Goal: Communication & Community: Answer question/provide support

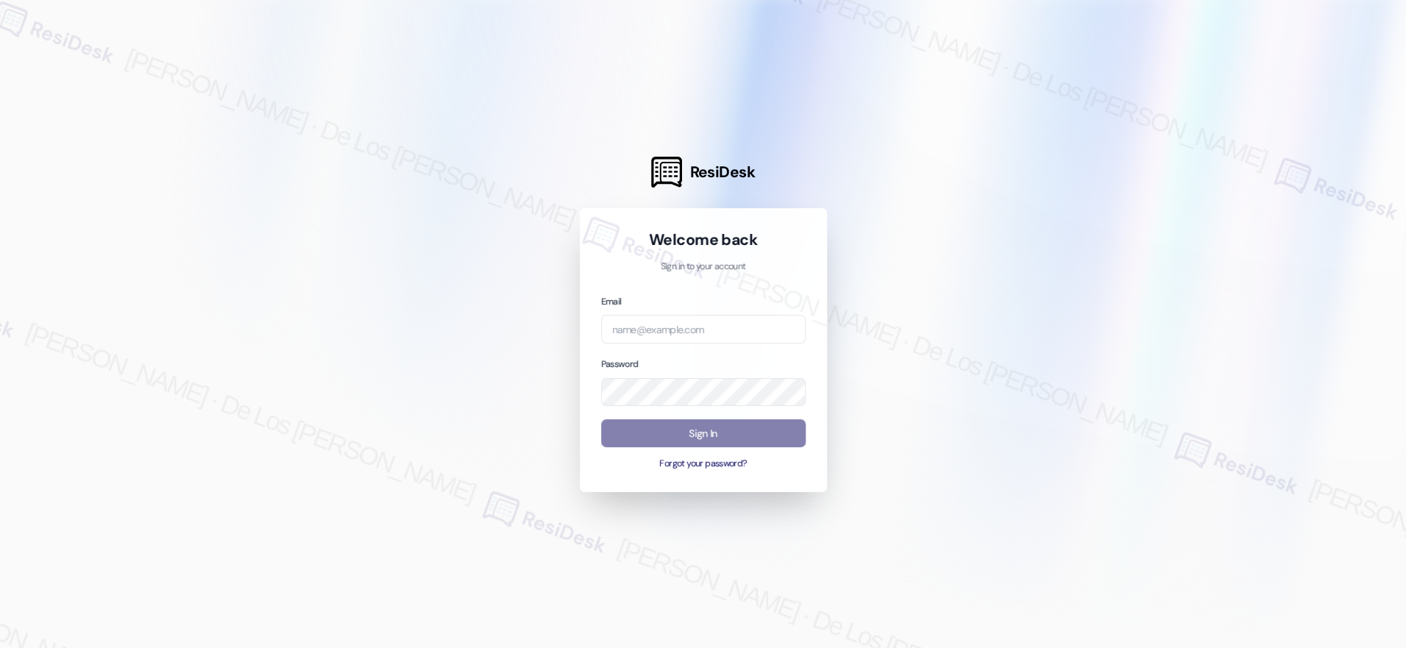
click at [1179, 185] on div at bounding box center [703, 324] width 1406 height 648
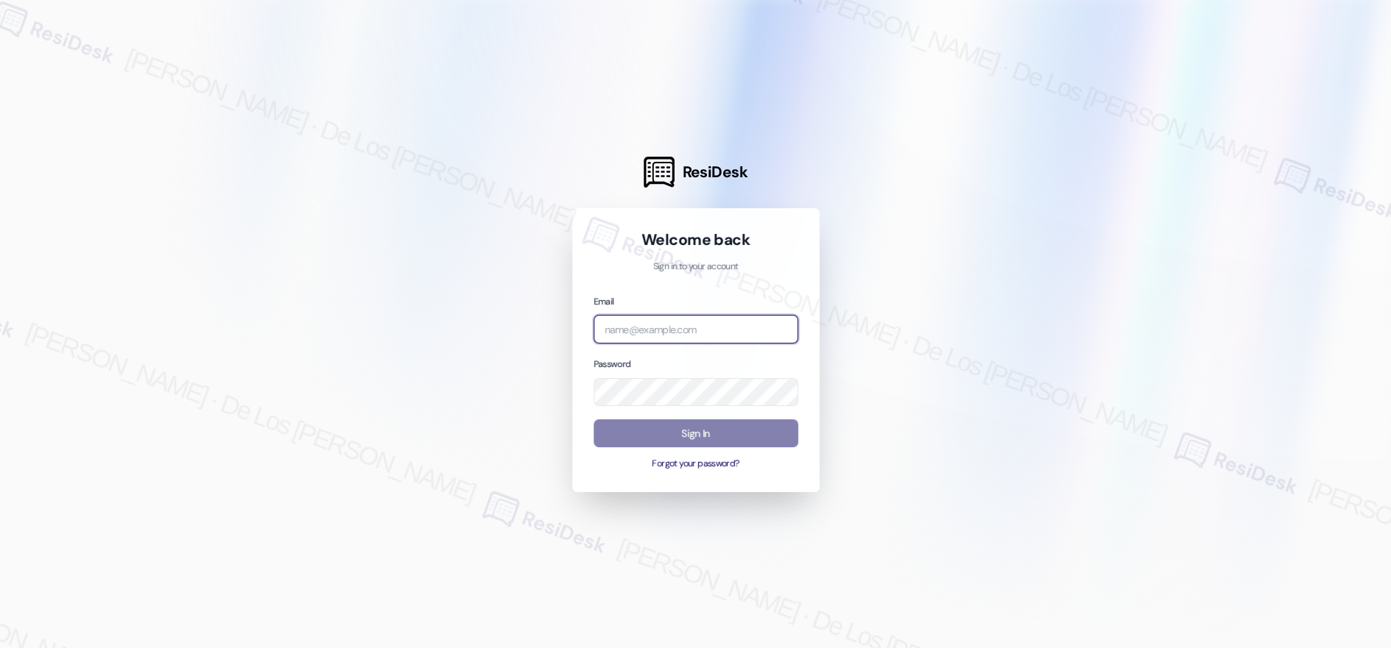
click at [725, 340] on input "email" at bounding box center [696, 329] width 205 height 29
paste input "automated-surveys-tdc_management-[PERSON_NAME].[PERSON_NAME]@tdc_[DOMAIN_NAME]"
type input "automated-surveys-tdc_management-[PERSON_NAME].[PERSON_NAME]@tdc_[DOMAIN_NAME]"
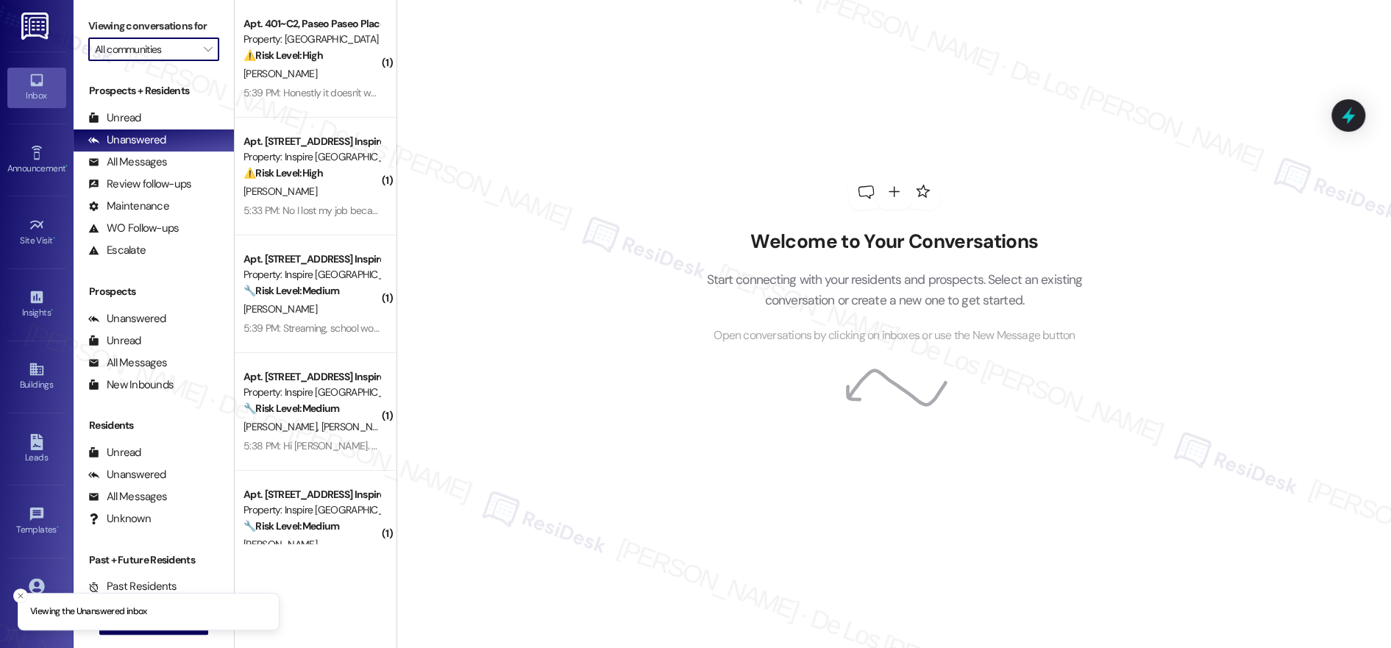
click at [180, 54] on input "All communities" at bounding box center [145, 50] width 101 height 24
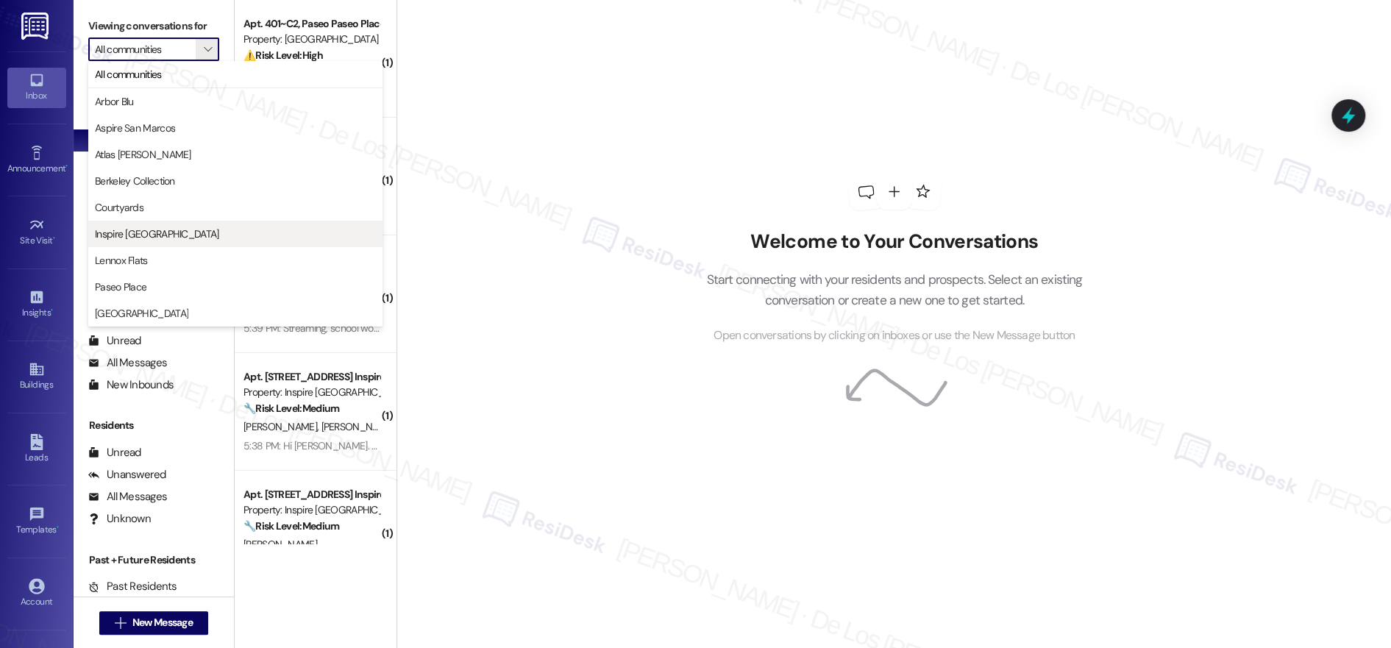
click at [180, 237] on span "Inspire [GEOGRAPHIC_DATA]" at bounding box center [235, 234] width 281 height 15
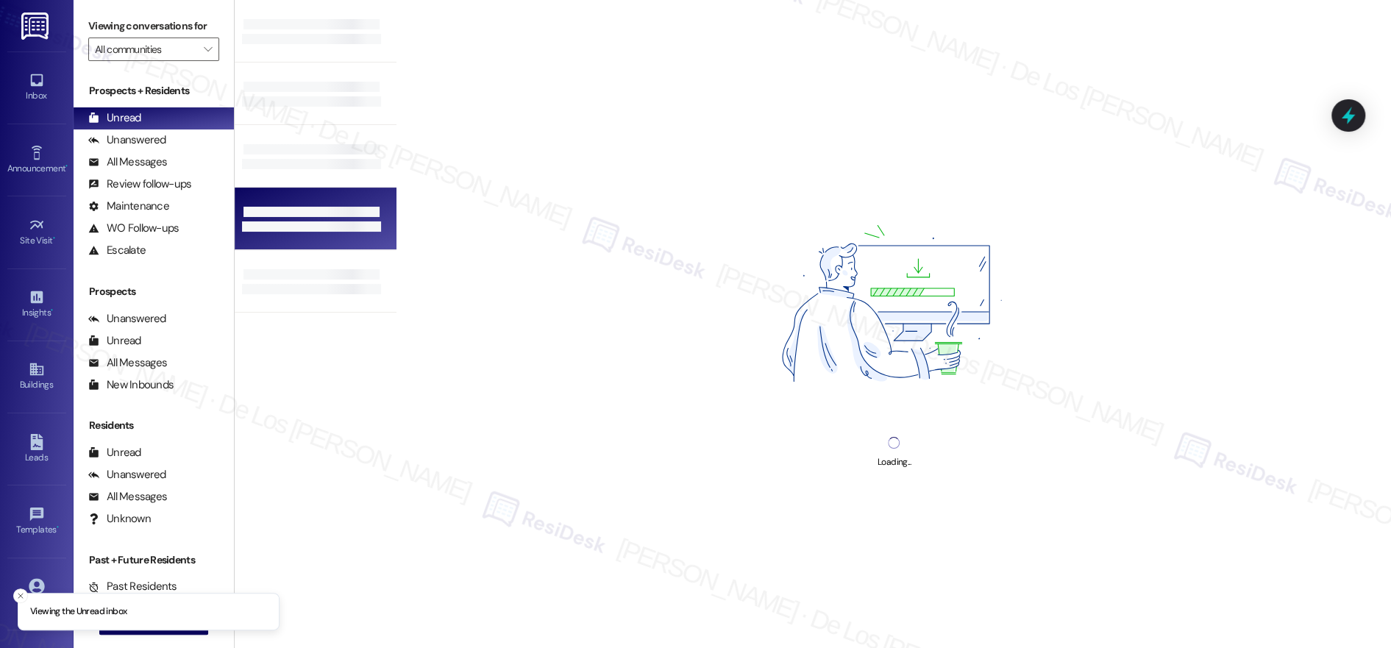
type input "Inspire [GEOGRAPHIC_DATA]"
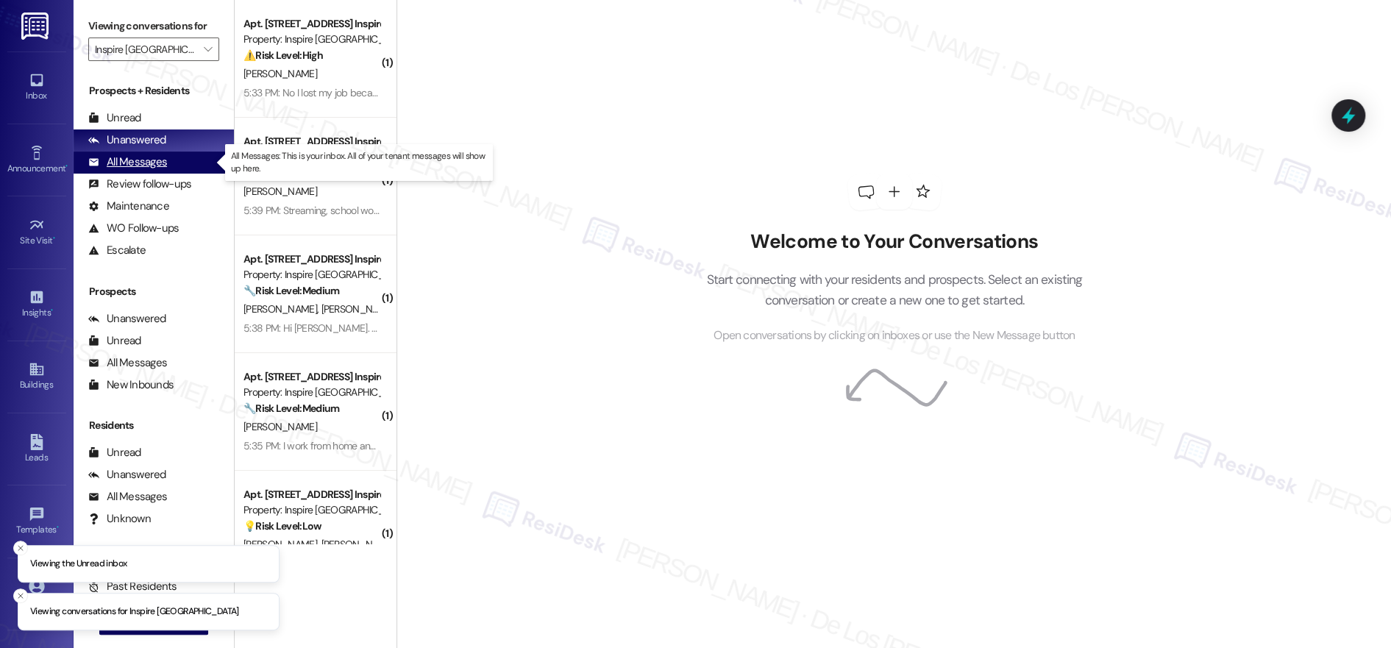
click at [183, 164] on div "All Messages (undefined)" at bounding box center [154, 163] width 160 height 22
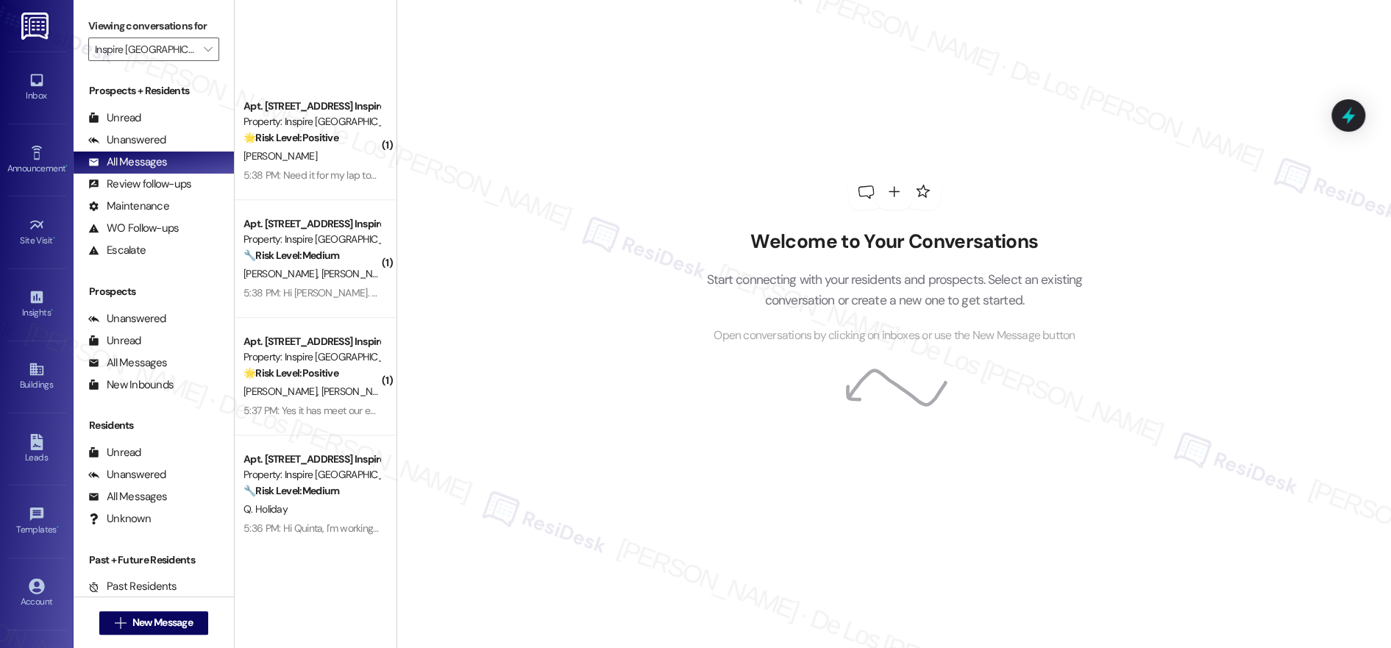
scroll to position [974, 0]
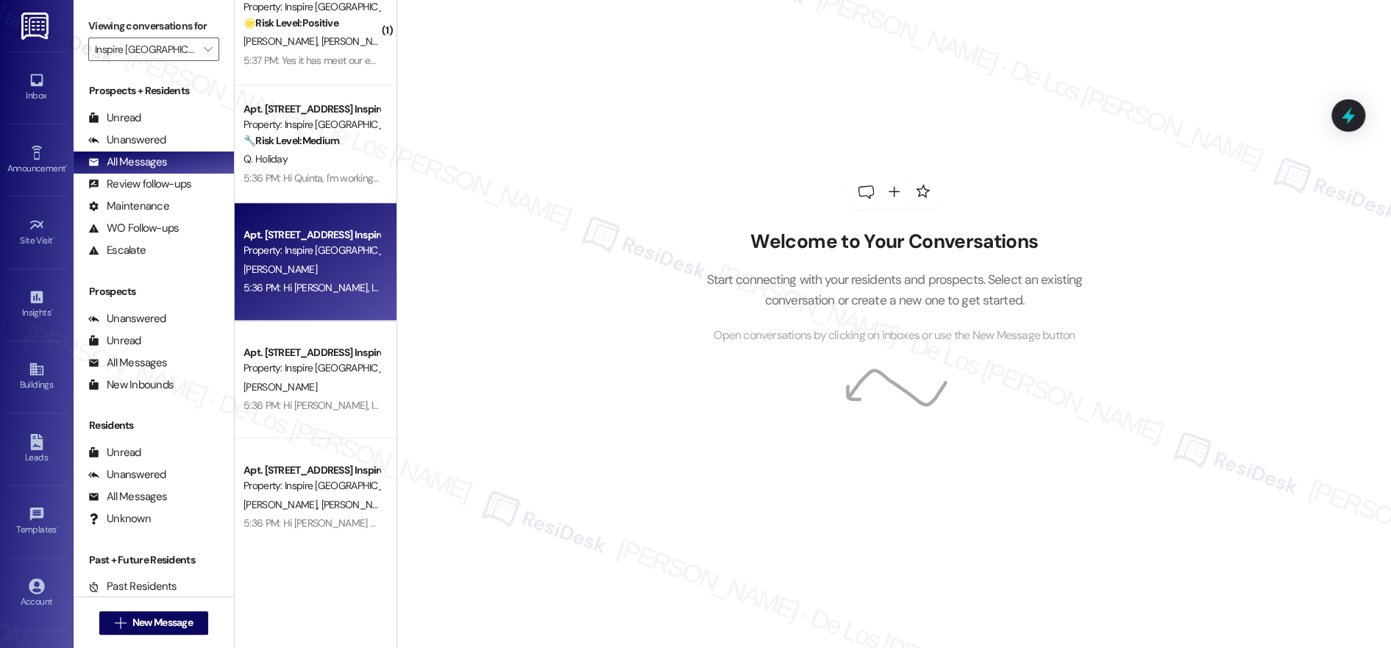
click at [312, 274] on div "[PERSON_NAME]" at bounding box center [311, 269] width 139 height 18
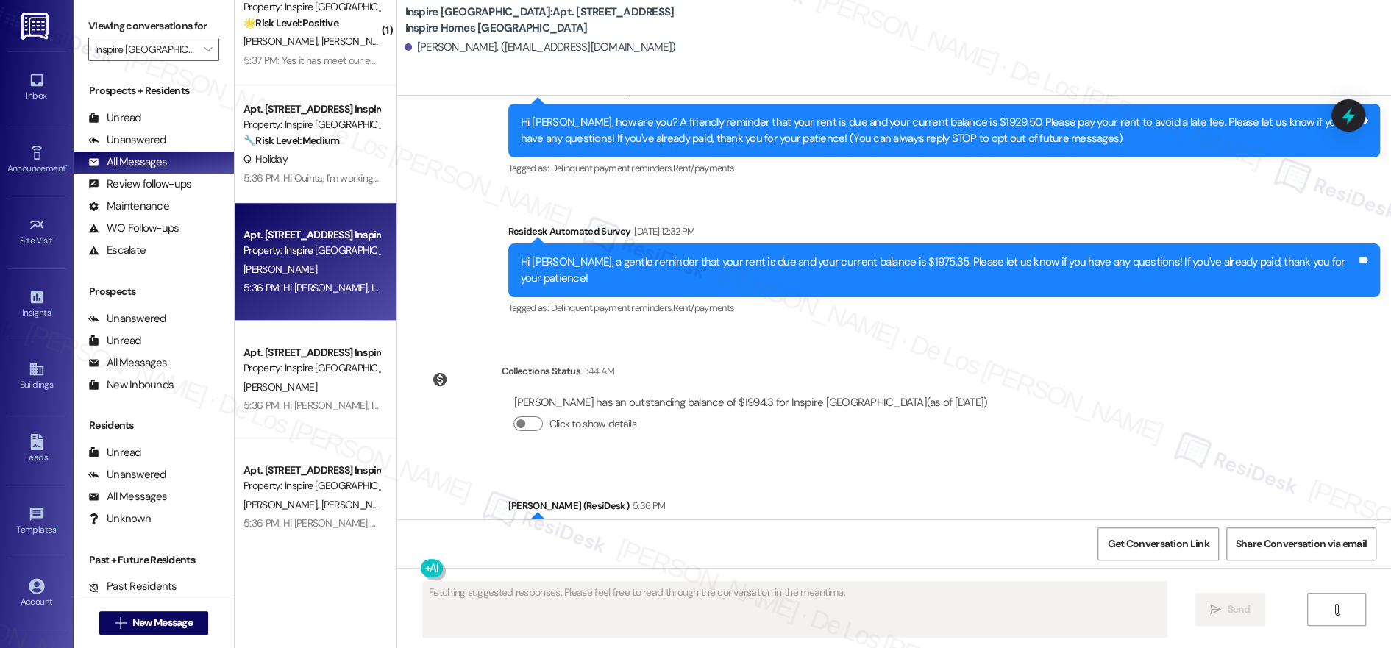
scroll to position [243, 0]
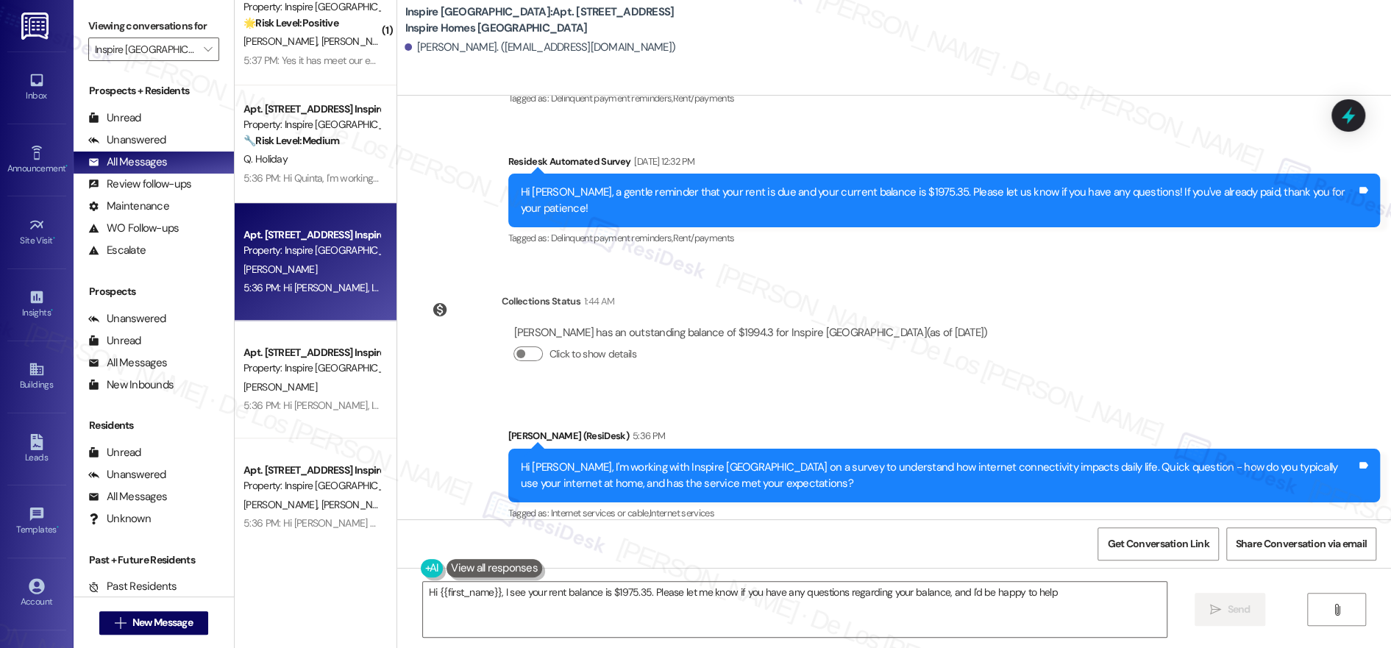
type textarea "Hi {{first_name}}, I see your rent balance is $1975.35. Please let me know if y…"
